Goal: Understand process/instructions: Learn how to perform a task or action

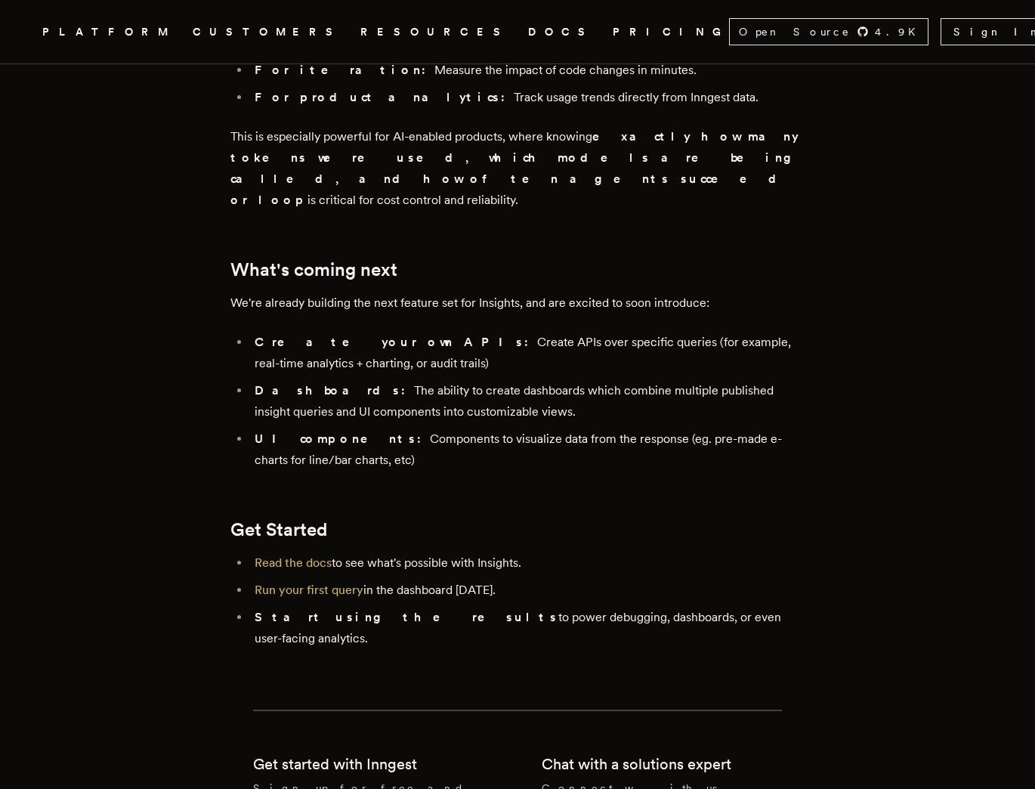
scroll to position [2910, 0]
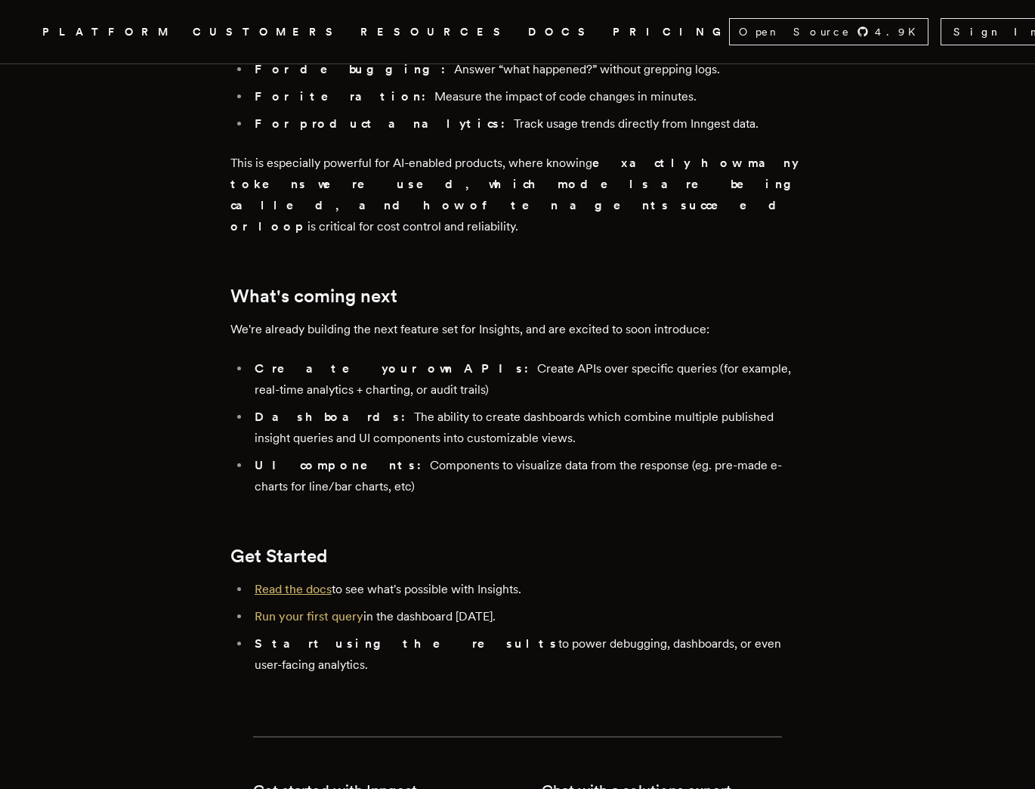
click at [277, 582] on link "Read the docs" at bounding box center [293, 589] width 77 height 14
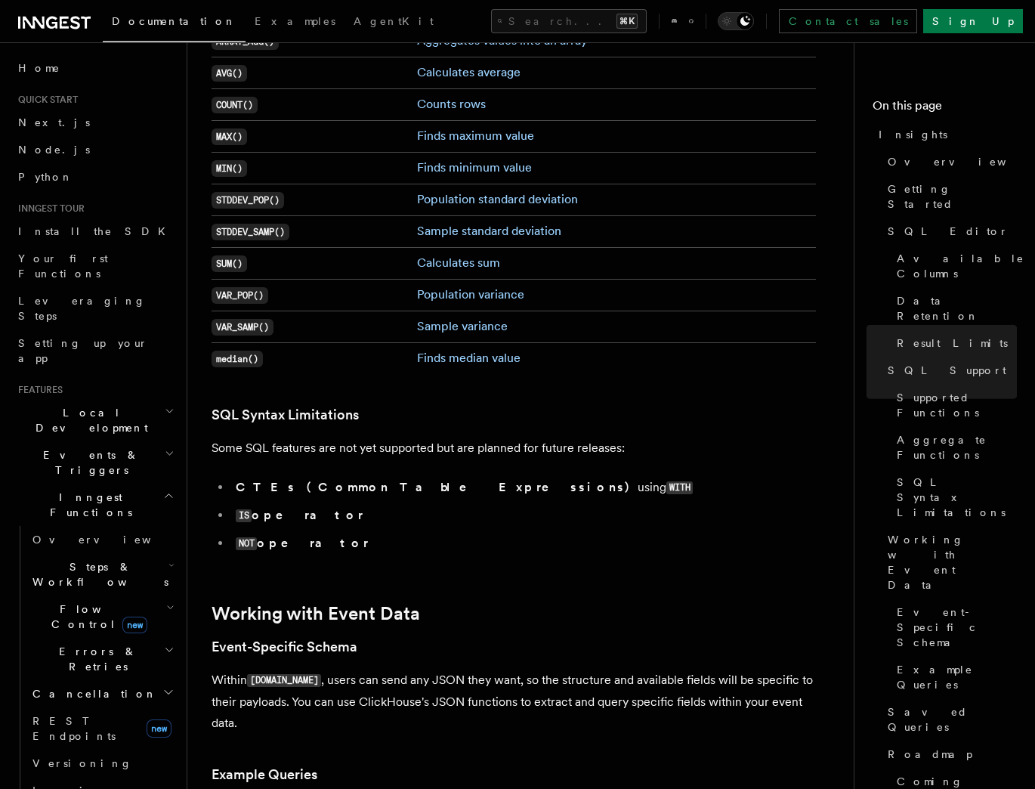
scroll to position [4307, 0]
